Goal: Find specific page/section: Find specific page/section

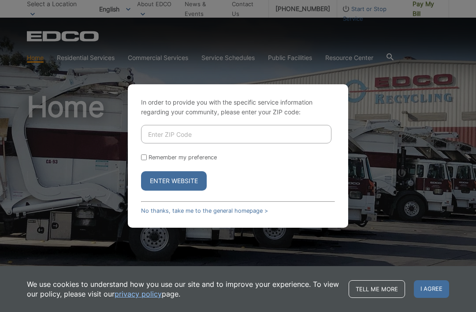
click at [265, 143] on input "Enter ZIP Code" at bounding box center [236, 134] width 190 height 19
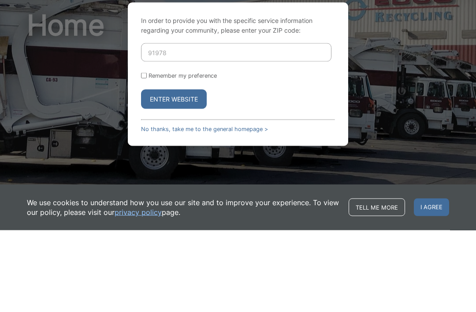
type input "91978"
click at [187, 171] on button "Enter Website" at bounding box center [174, 180] width 66 height 19
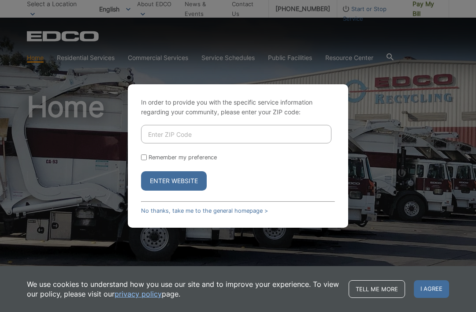
click at [196, 143] on input "Enter ZIP Code" at bounding box center [236, 134] width 190 height 19
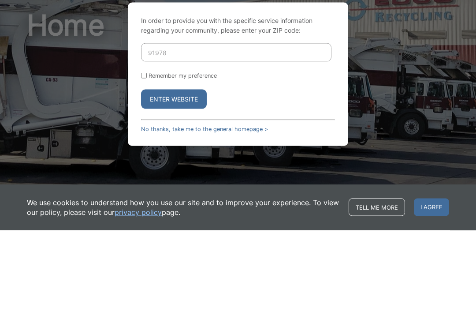
type input "91978"
click at [176, 171] on button "Enter Website" at bounding box center [174, 180] width 66 height 19
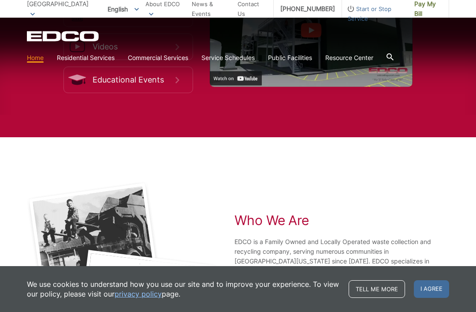
scroll to position [1520, 0]
